Goal: Information Seeking & Learning: Find specific page/section

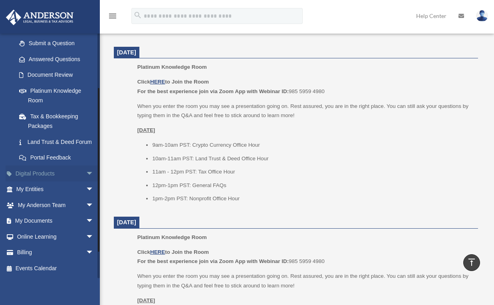
scroll to position [661, 0]
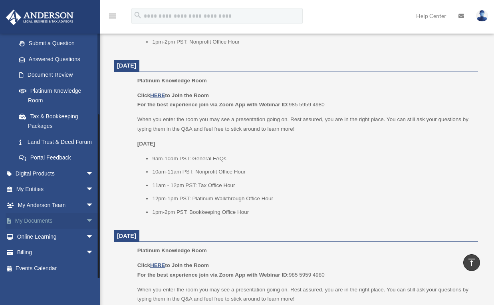
click at [54, 220] on link "My Documents arrow_drop_down" at bounding box center [56, 221] width 100 height 16
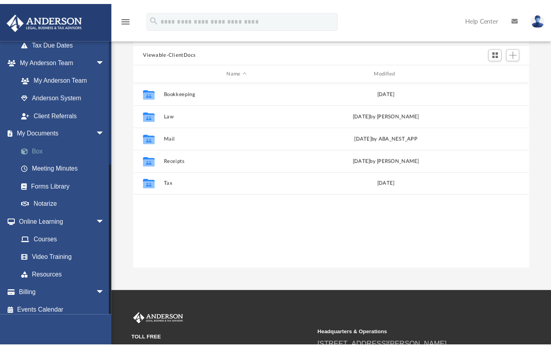
scroll to position [176, 349]
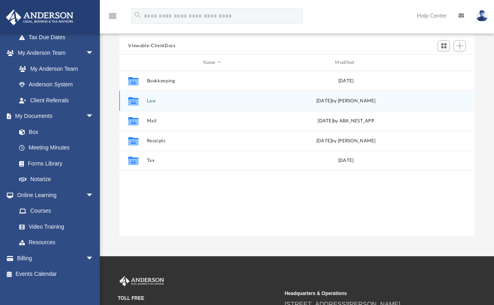
click at [153, 102] on button "Law" at bounding box center [212, 100] width 131 height 5
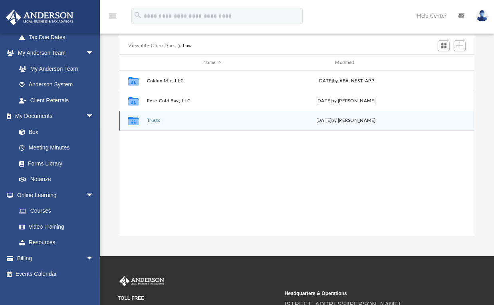
click at [155, 119] on button "Trusts" at bounding box center [212, 120] width 131 height 5
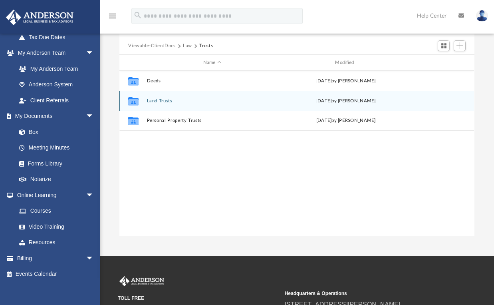
click at [156, 100] on button "Land Trusts" at bounding box center [212, 100] width 131 height 5
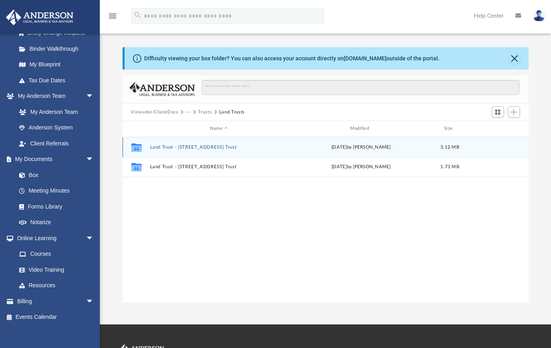
scroll to position [0, 0]
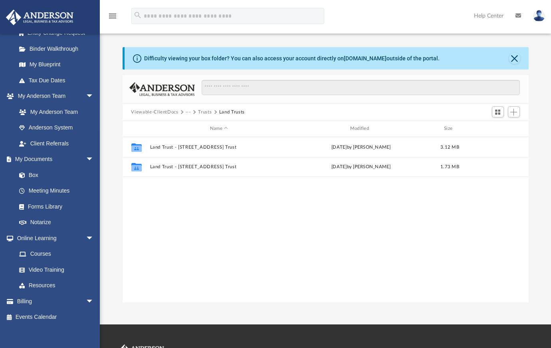
click at [203, 113] on button "Trusts" at bounding box center [205, 112] width 14 height 7
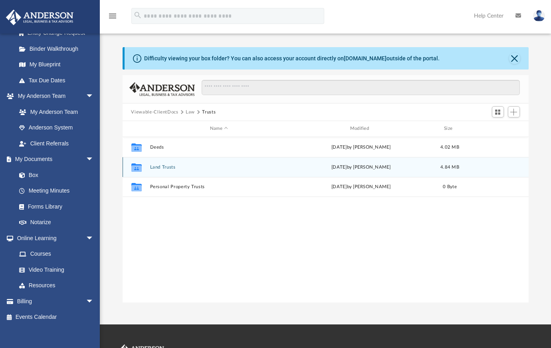
click at [163, 169] on button "Land Trusts" at bounding box center [219, 167] width 139 height 5
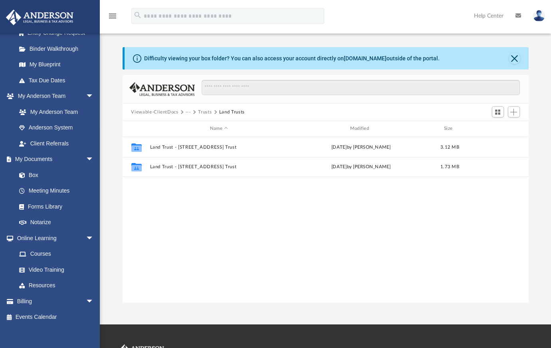
click at [166, 113] on button "Viewable-ClientDocs" at bounding box center [154, 112] width 47 height 7
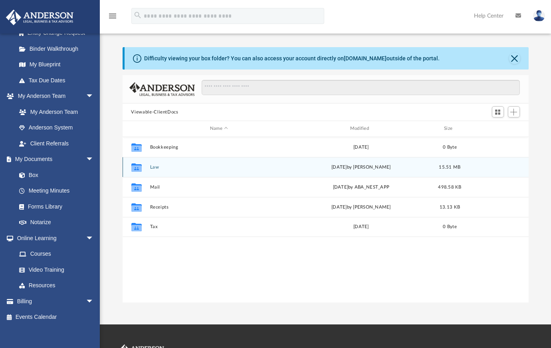
click at [157, 165] on button "Law" at bounding box center [219, 167] width 139 height 5
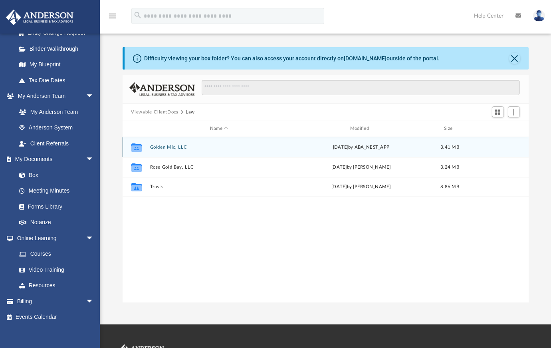
click at [171, 148] on button "Golden Mic, LLC" at bounding box center [219, 147] width 139 height 5
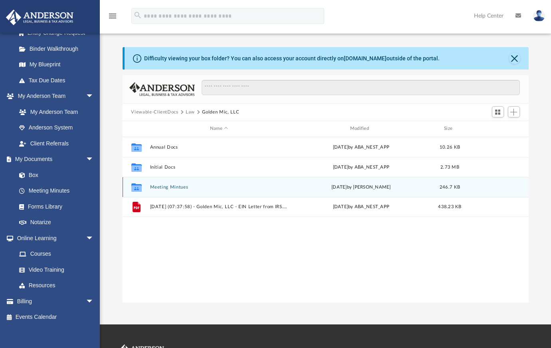
click at [166, 183] on div "Collaborated Folder Meeting Mintues [DATE] by [PERSON_NAME] 246.7 KB" at bounding box center [326, 187] width 406 height 20
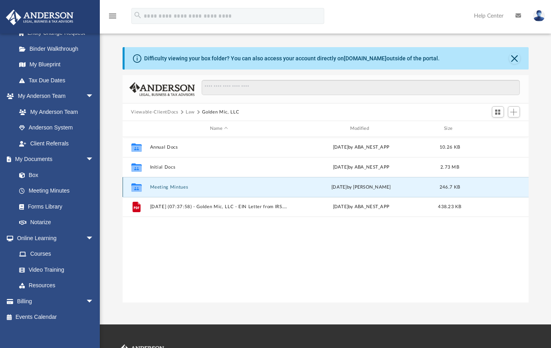
click at [165, 189] on button "Meeting Mintues" at bounding box center [219, 187] width 139 height 5
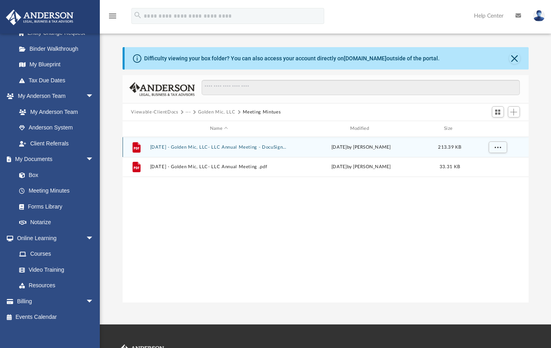
click at [204, 145] on button "[DATE] - Golden Mic, LLC- LLC Annual Meeting - DocuSigned.pdf" at bounding box center [219, 147] width 139 height 5
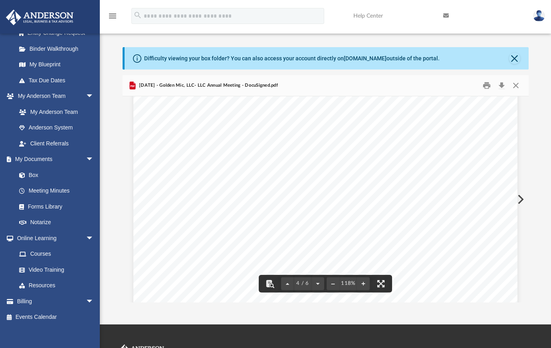
scroll to position [1759, 0]
